Goal: Information Seeking & Learning: Learn about a topic

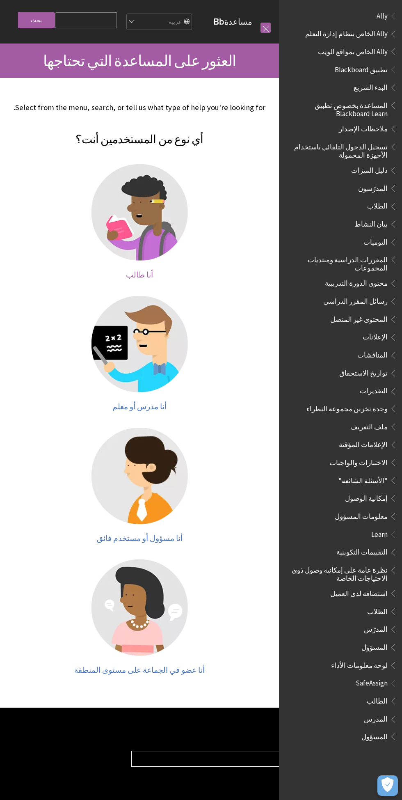
click at [137, 214] on img at bounding box center [140, 212] width 96 height 96
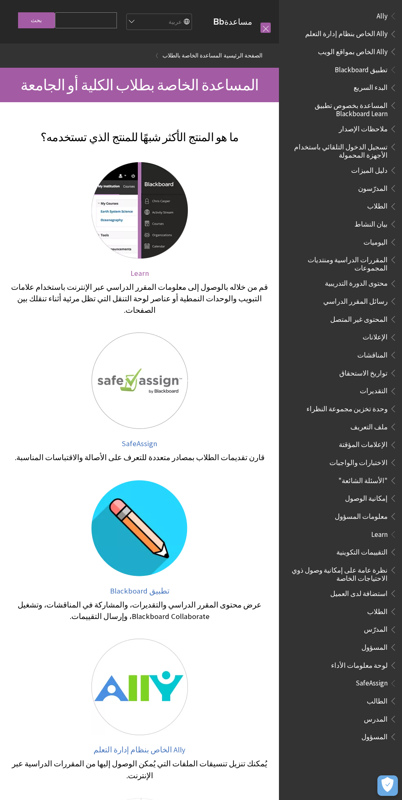
click at [144, 259] on img at bounding box center [140, 210] width 96 height 96
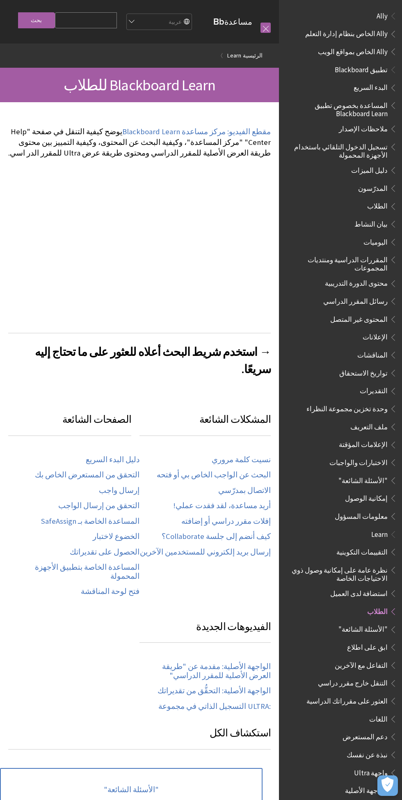
scroll to position [0, -189]
